Goal: Find specific page/section: Find specific page/section

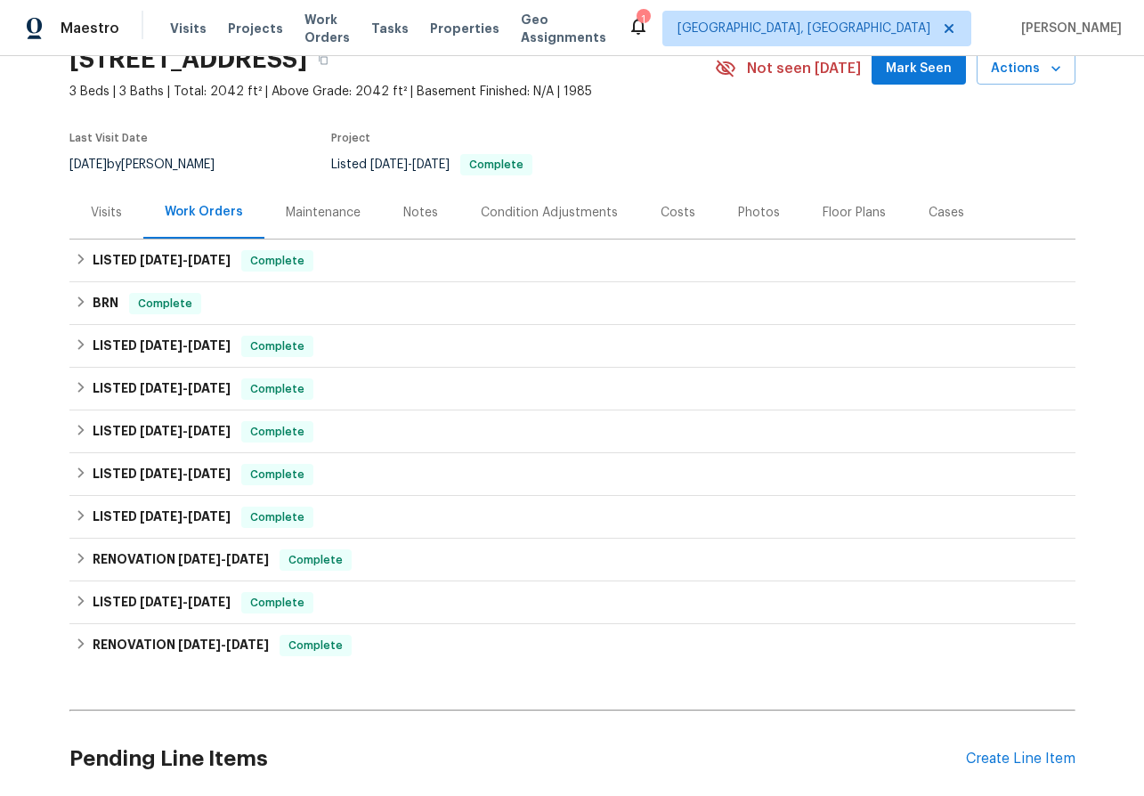
scroll to position [109, 0]
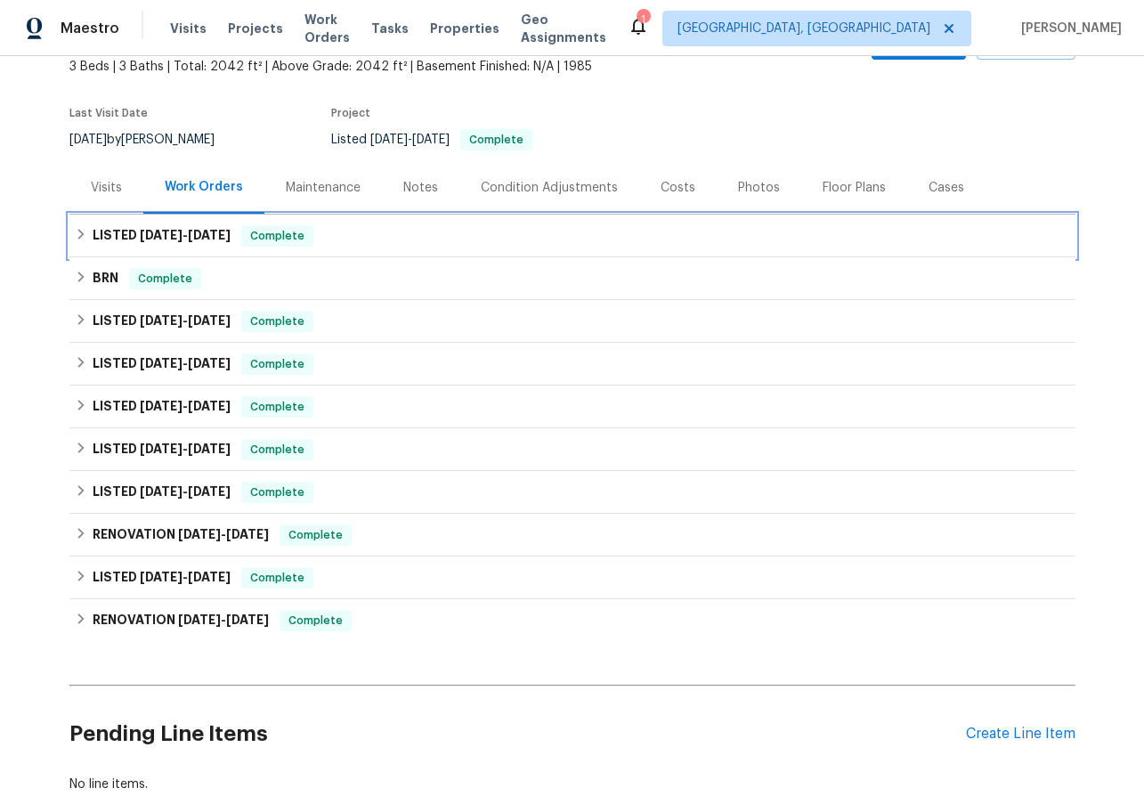
click at [80, 230] on icon at bounding box center [81, 234] width 12 height 12
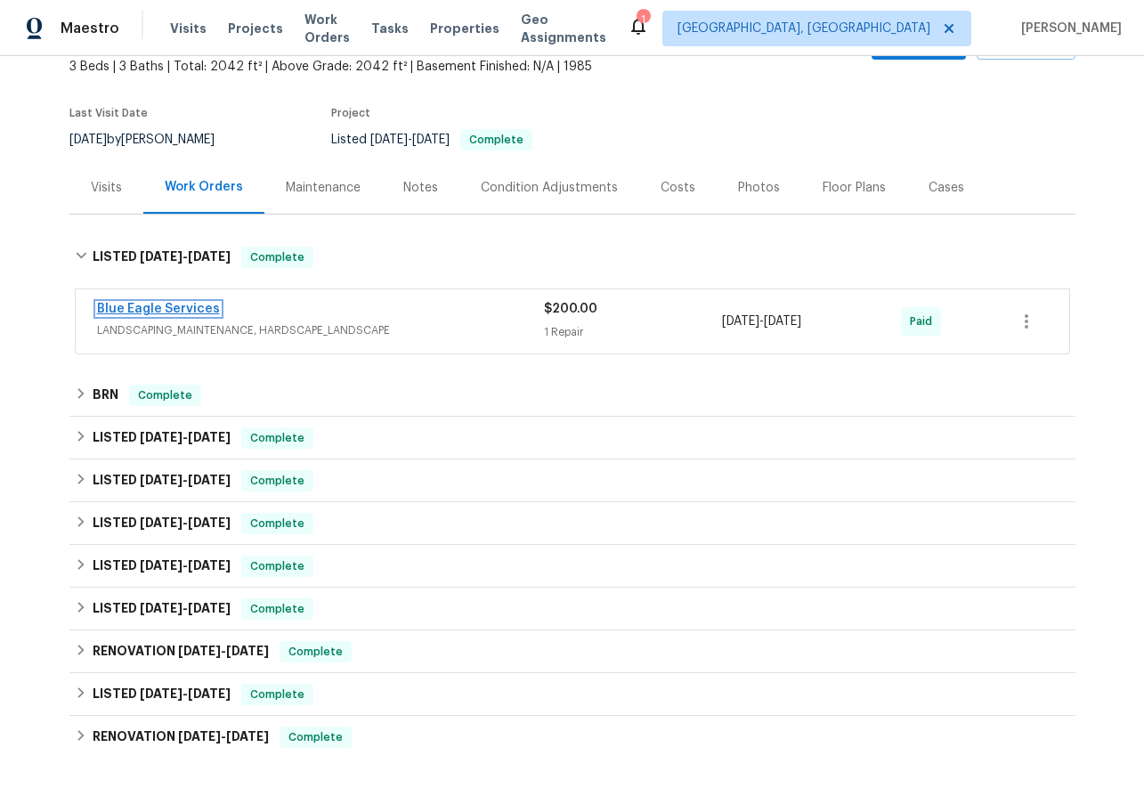
click at [134, 303] on link "Blue Eagle Services" at bounding box center [158, 309] width 123 height 12
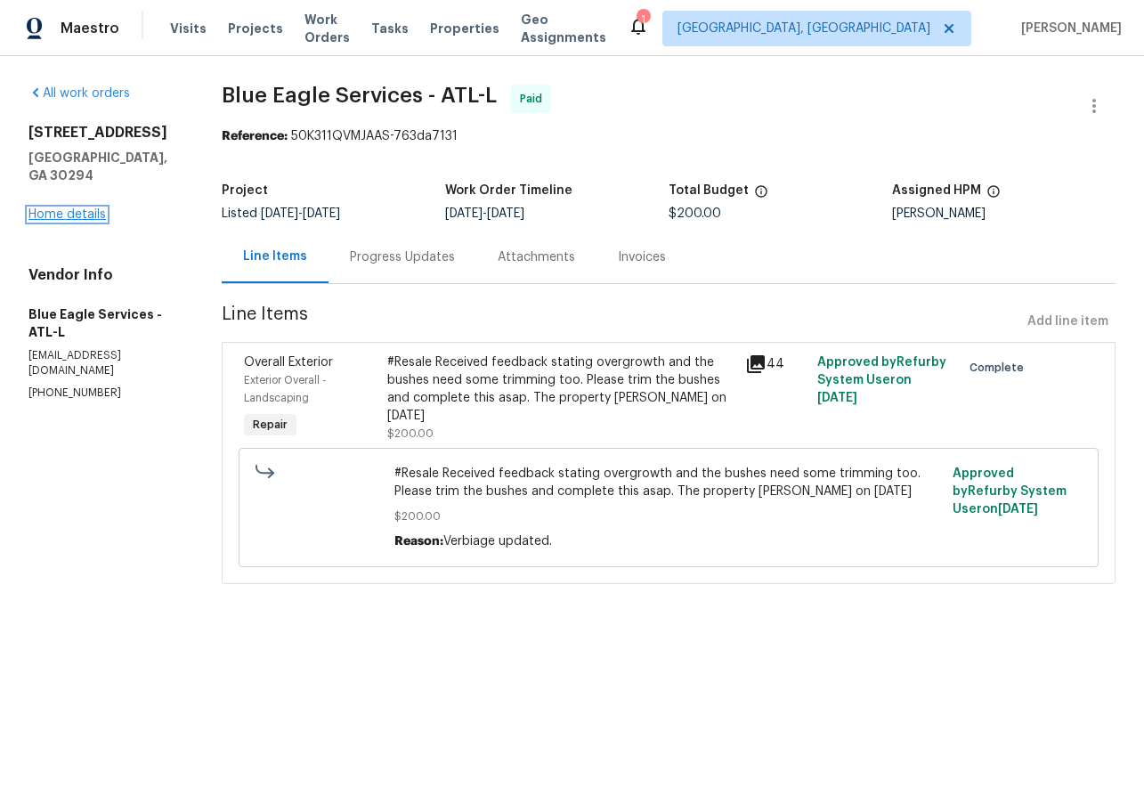
click at [41, 208] on link "Home details" at bounding box center [66, 214] width 77 height 12
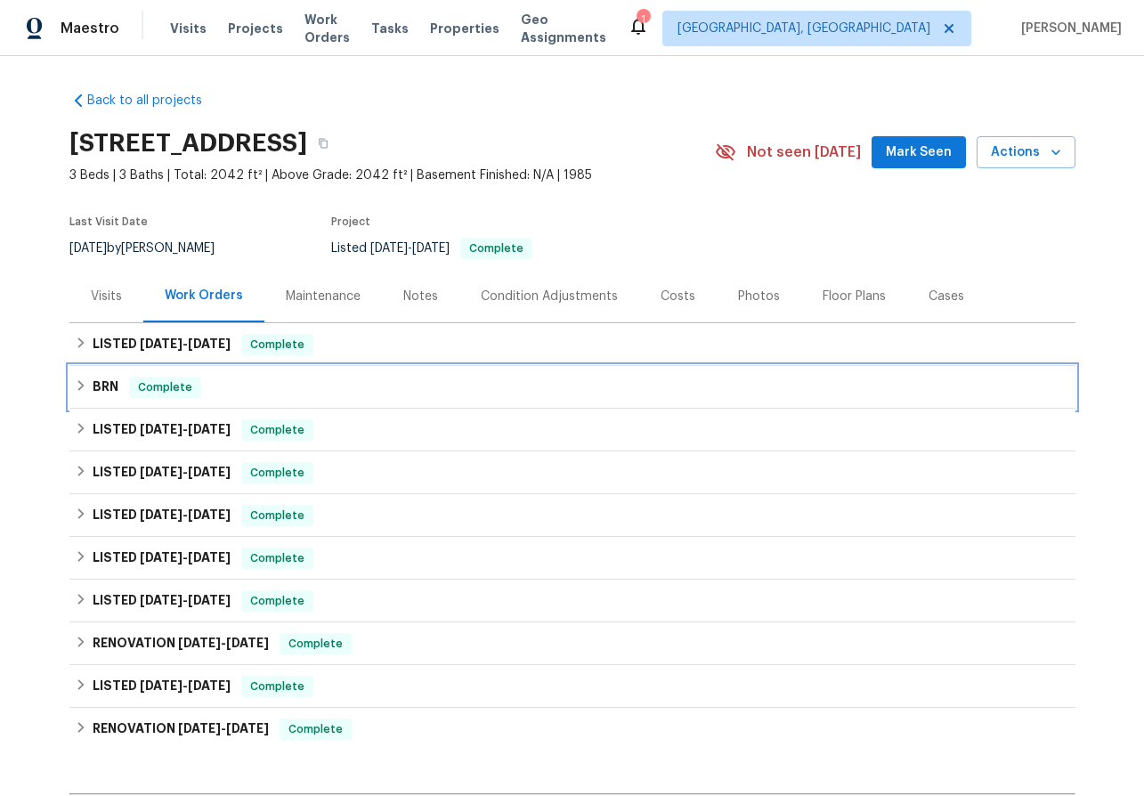
click at [80, 377] on div "BRN Complete" at bounding box center [572, 387] width 995 height 21
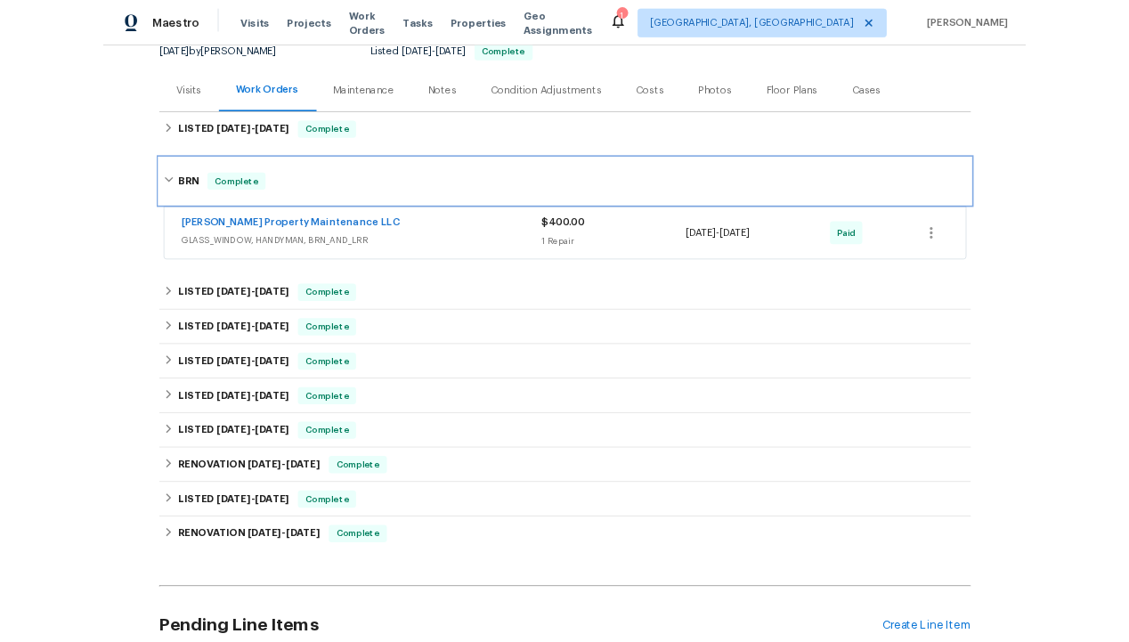
scroll to position [185, 0]
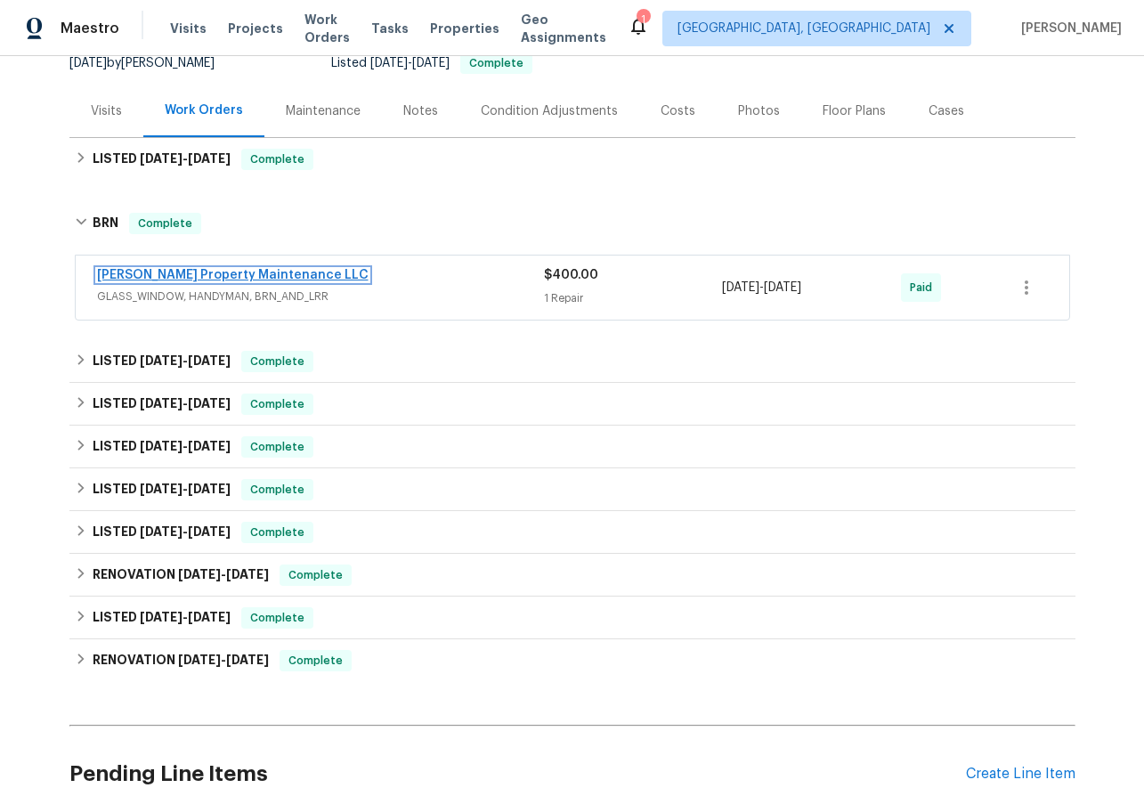
click at [219, 273] on link "[PERSON_NAME] Property Maintenance LLC" at bounding box center [233, 275] width 272 height 12
